Goal: Transaction & Acquisition: Purchase product/service

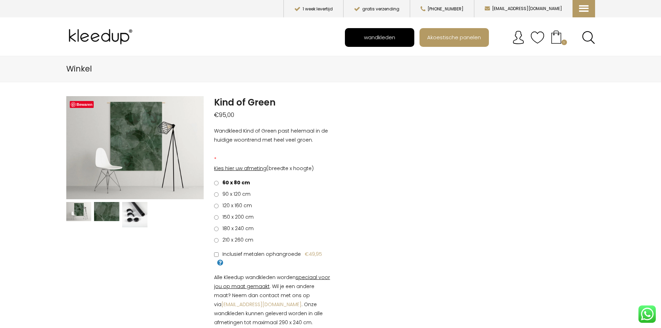
click at [377, 36] on span "wandkleden" at bounding box center [379, 37] width 39 height 13
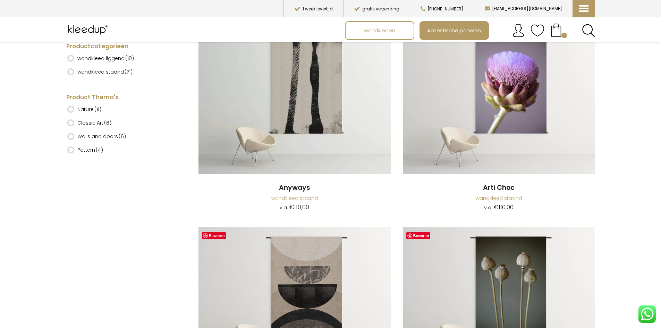
scroll to position [278, 0]
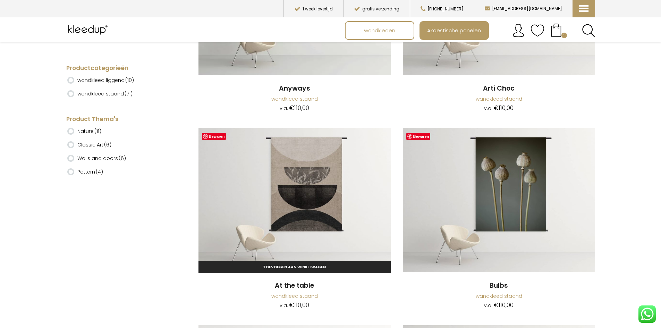
click at [320, 181] on img at bounding box center [295, 200] width 192 height 144
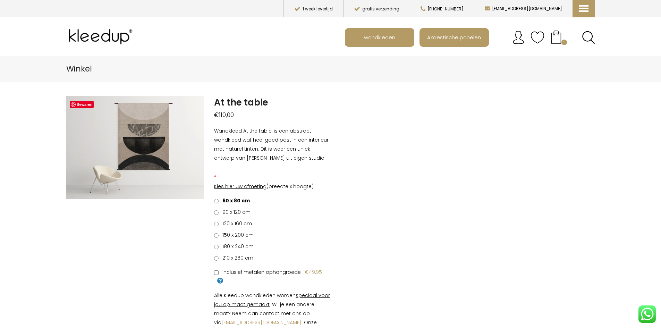
click at [234, 225] on span "120 x 160 cm" at bounding box center [236, 223] width 32 height 7
click at [263, 271] on span "Inclusief metalen ophangroede" at bounding box center [260, 272] width 81 height 7
click at [343, 7] on button "1 week levertijd" at bounding box center [314, 8] width 60 height 17
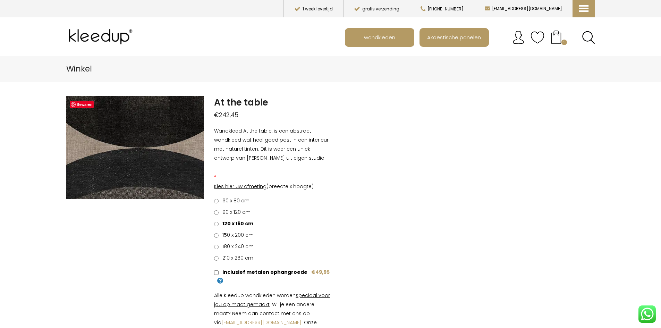
click at [145, 156] on img at bounding box center [95, 114] width 694 height 521
